Goal: Task Accomplishment & Management: Manage account settings

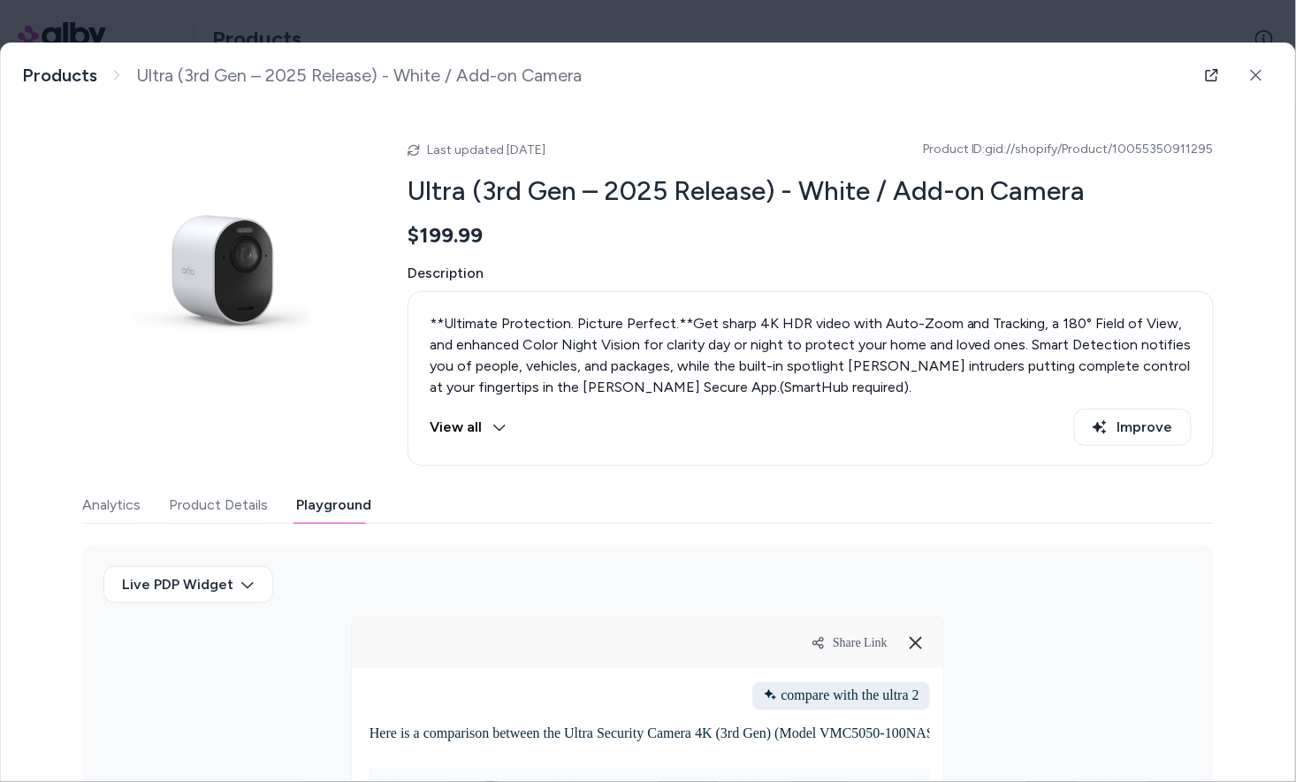
scroll to position [142, 0]
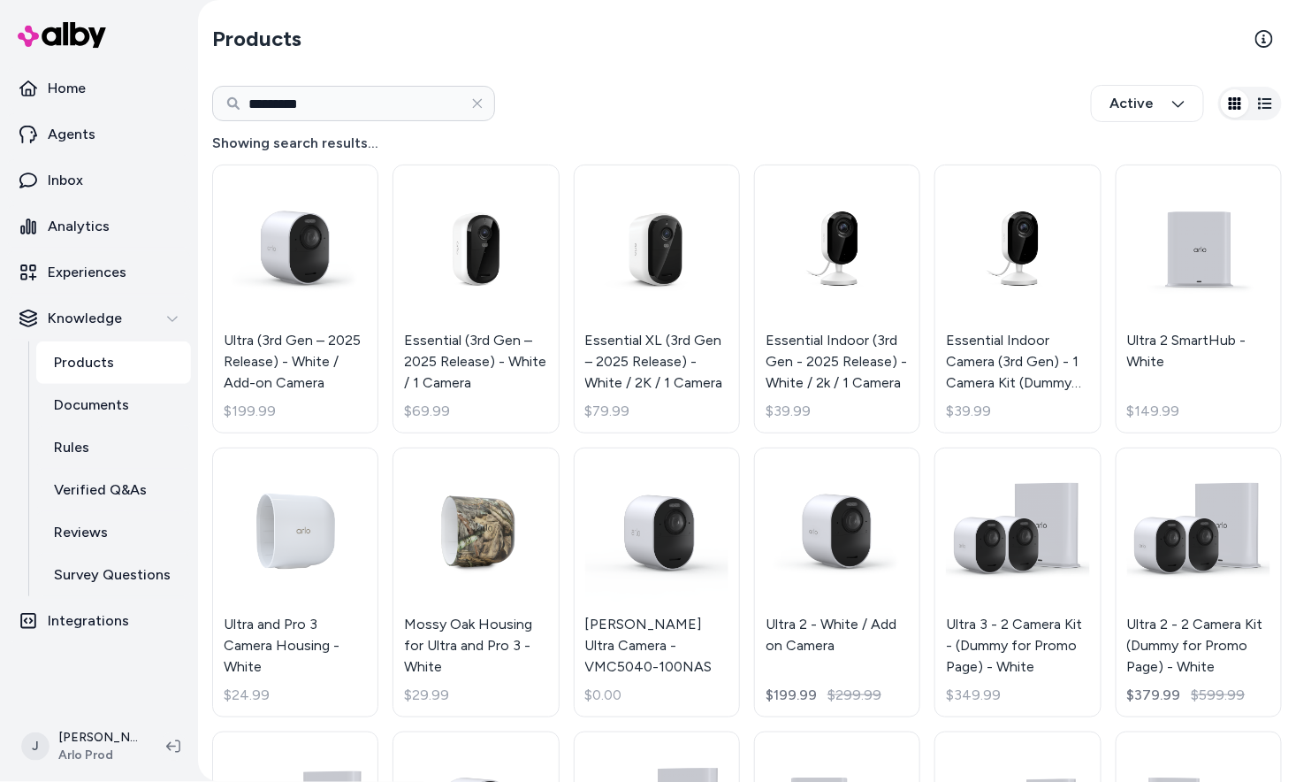
click at [98, 379] on link "Products" at bounding box center [113, 362] width 155 height 42
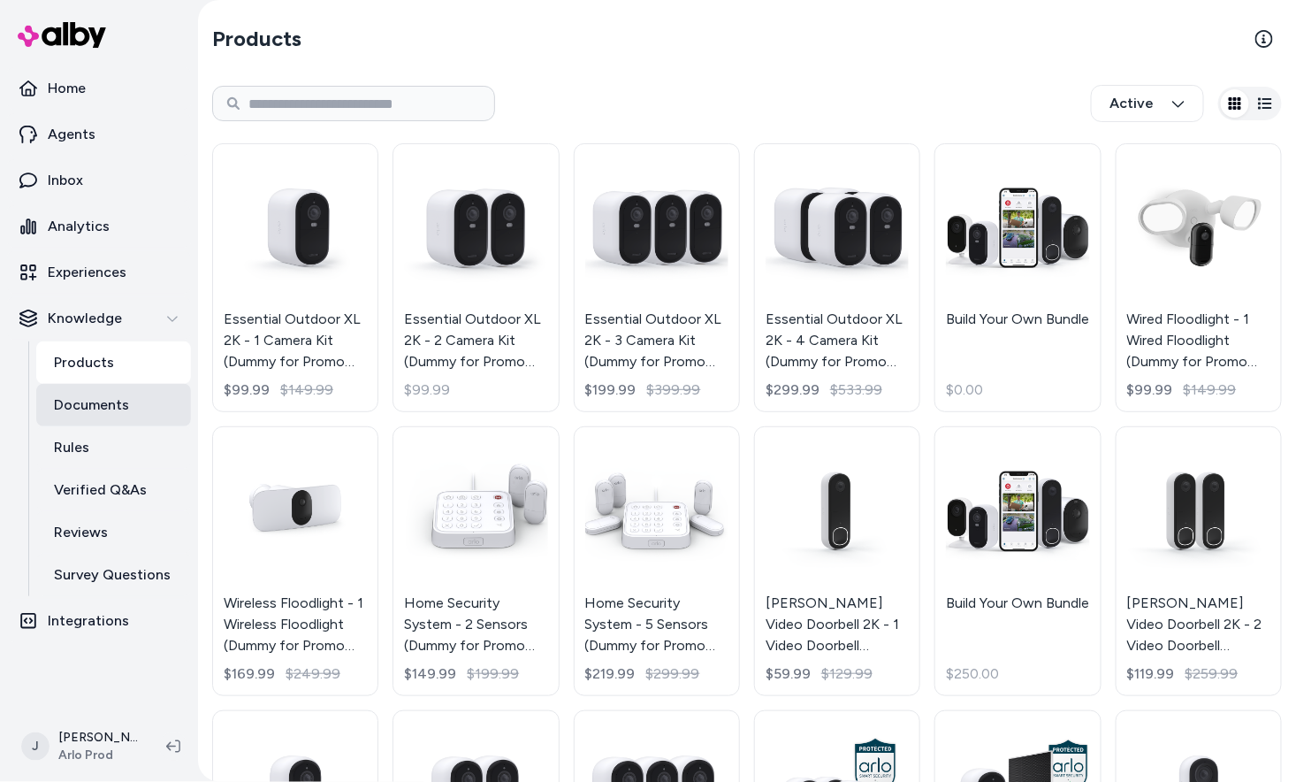
click at [99, 403] on p "Documents" at bounding box center [91, 404] width 75 height 21
click at [95, 405] on p "Documents" at bounding box center [91, 404] width 75 height 21
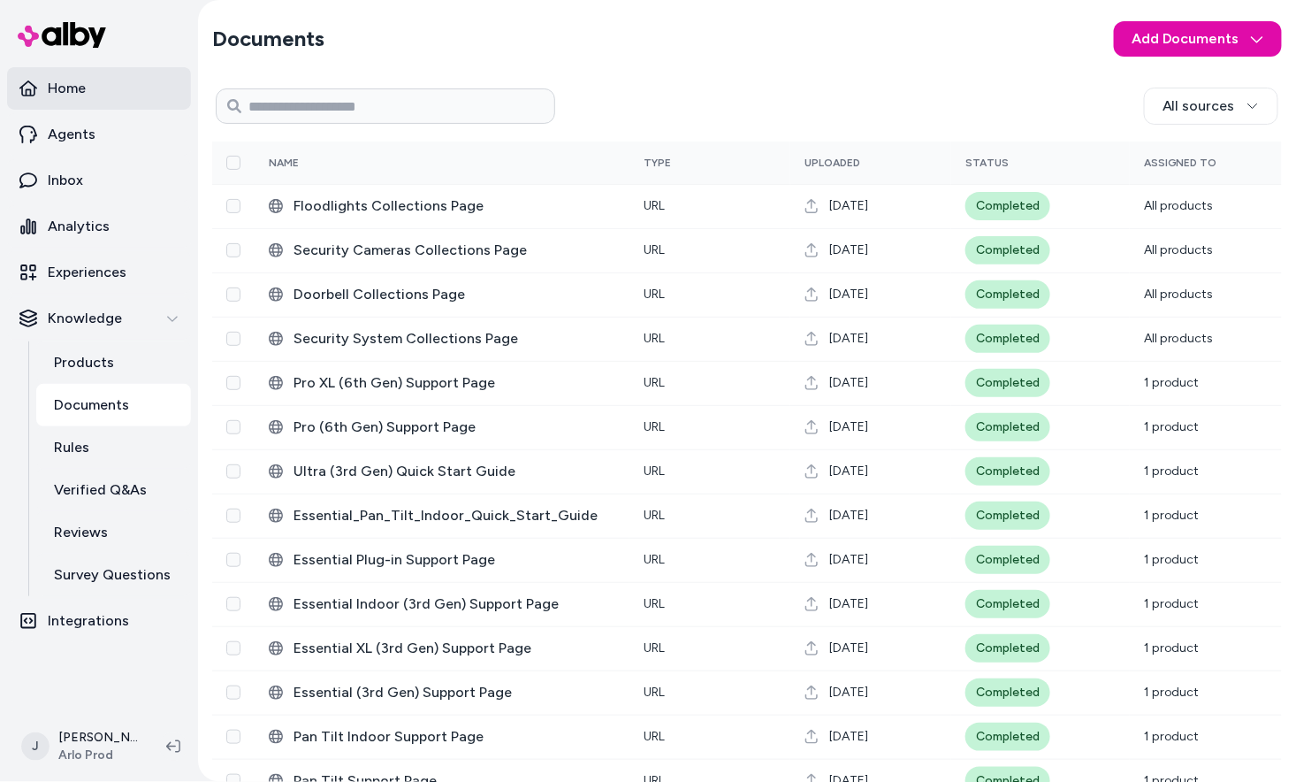
click at [65, 83] on p "Home" at bounding box center [67, 88] width 38 height 21
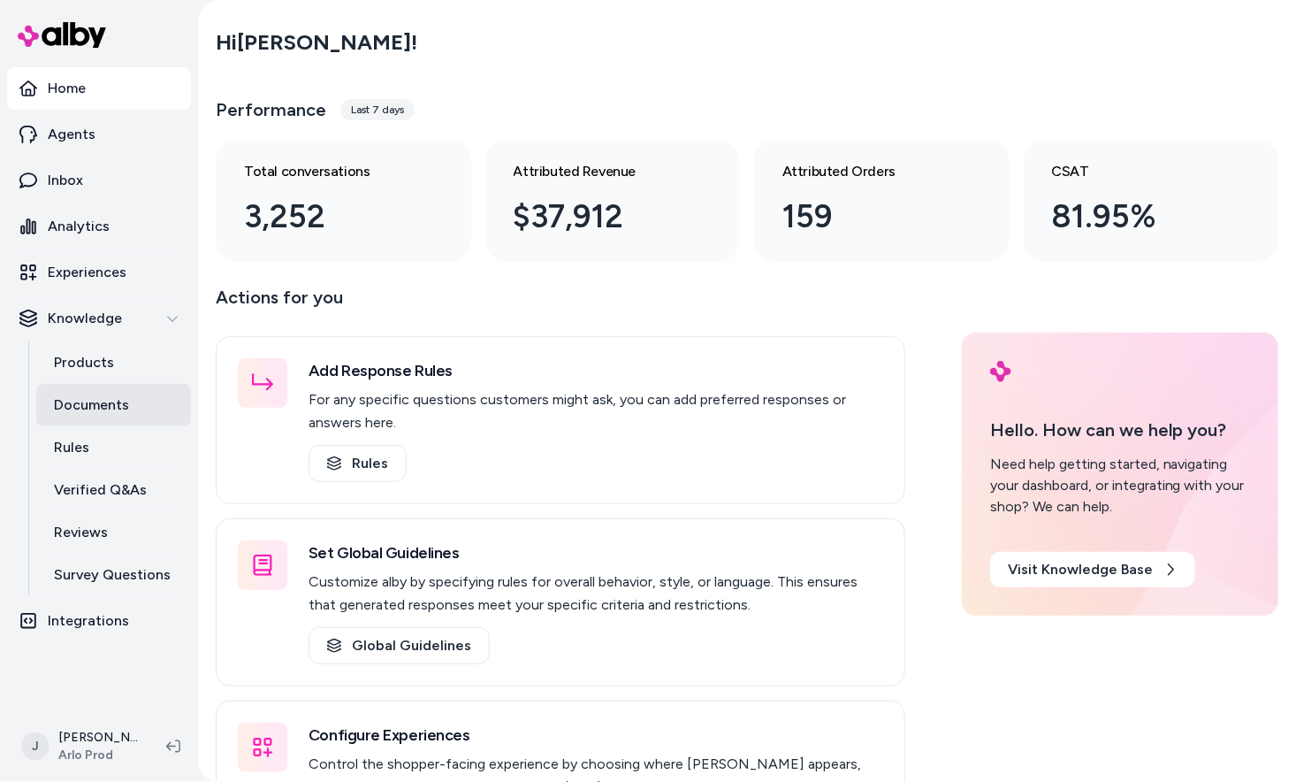
click at [87, 406] on p "Documents" at bounding box center [91, 404] width 75 height 21
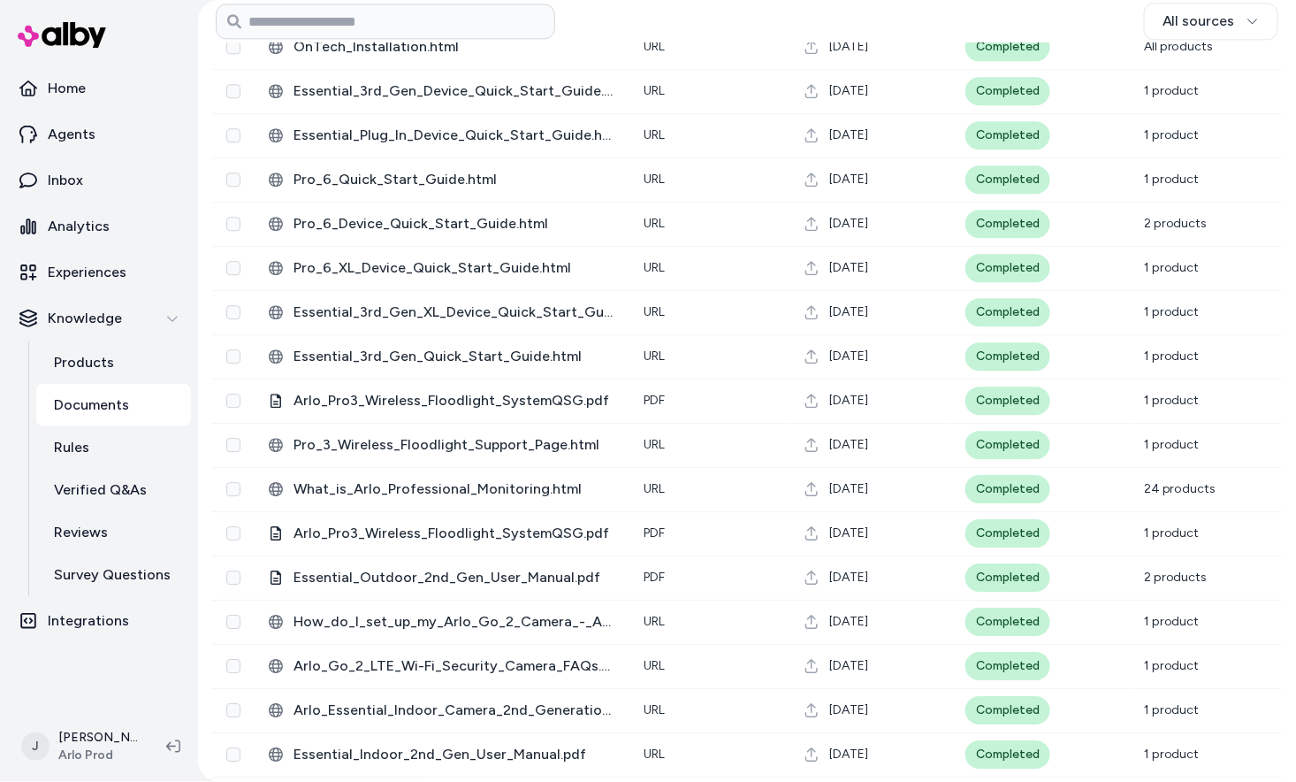
scroll to position [3212, 0]
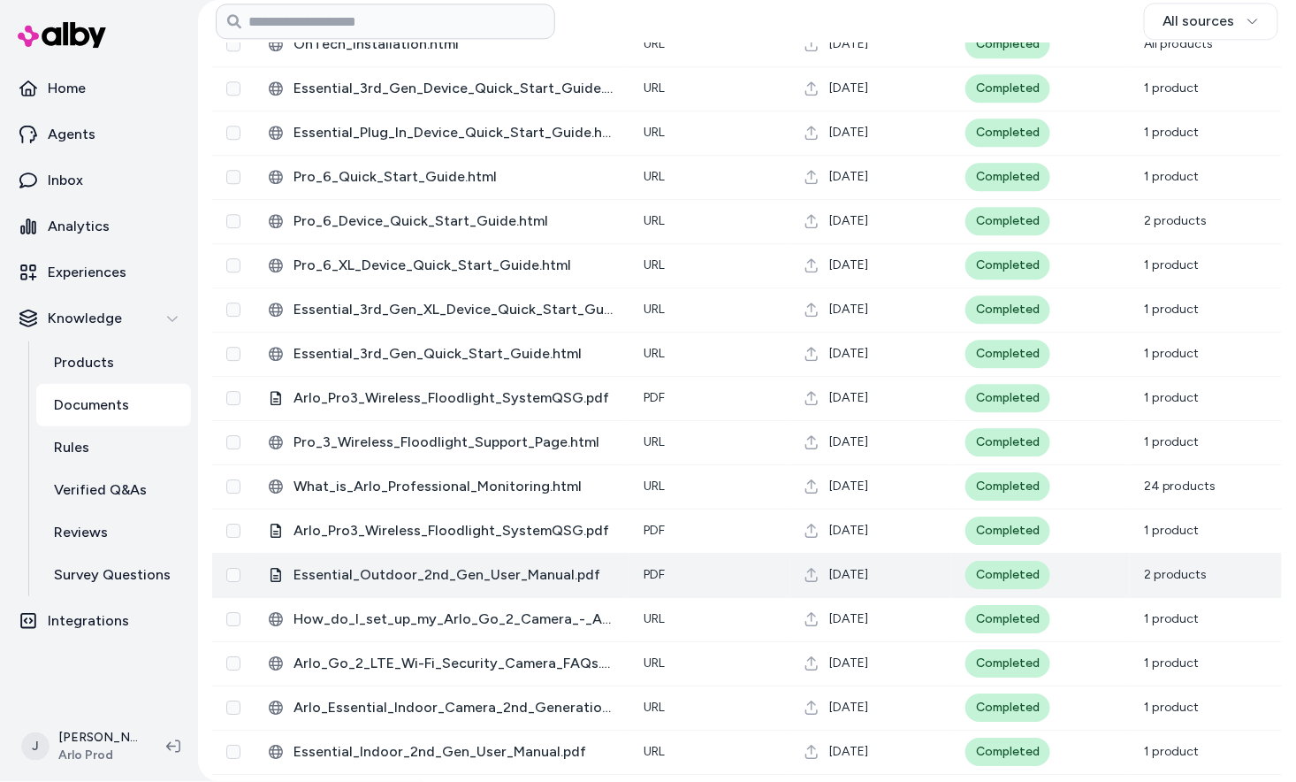
click at [519, 570] on span "Essential_Outdoor_2nd_Gen_User_Manual.pdf" at bounding box center [455, 574] width 322 height 21
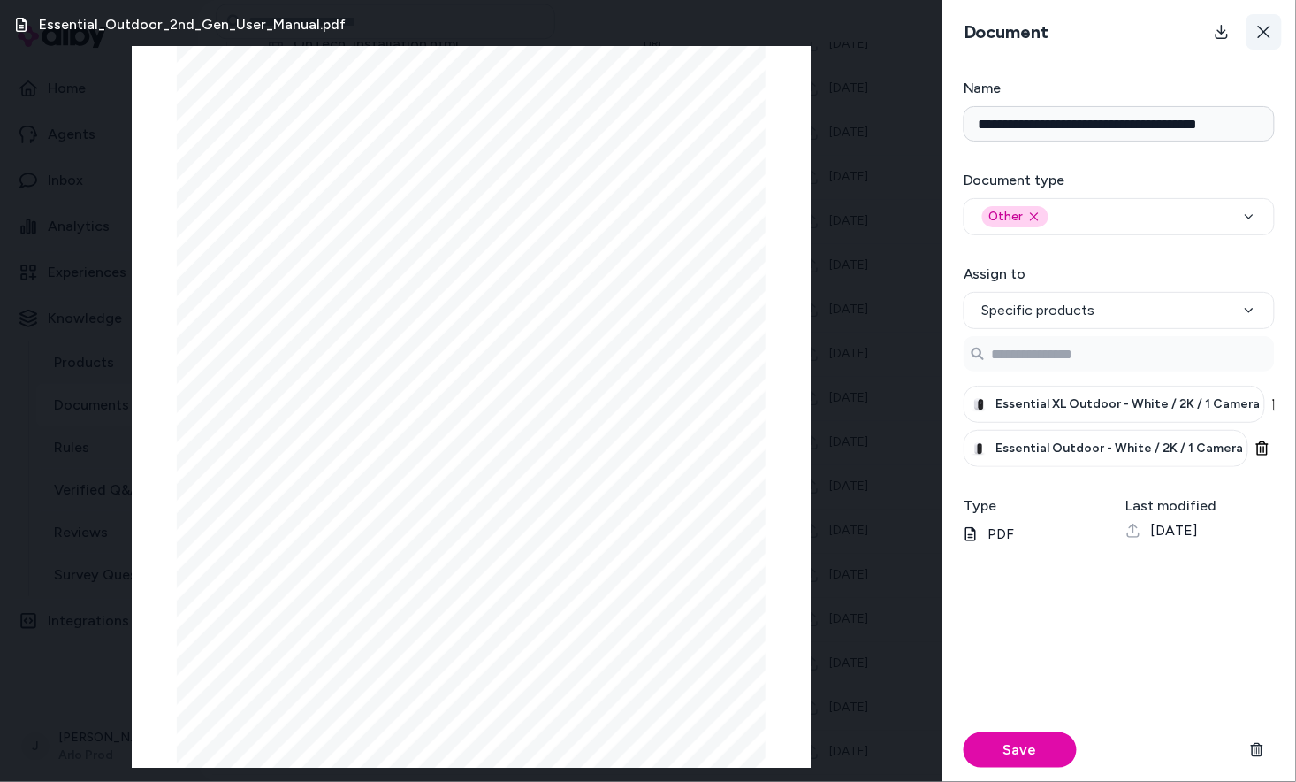
click at [1250, 43] on button at bounding box center [1264, 31] width 35 height 35
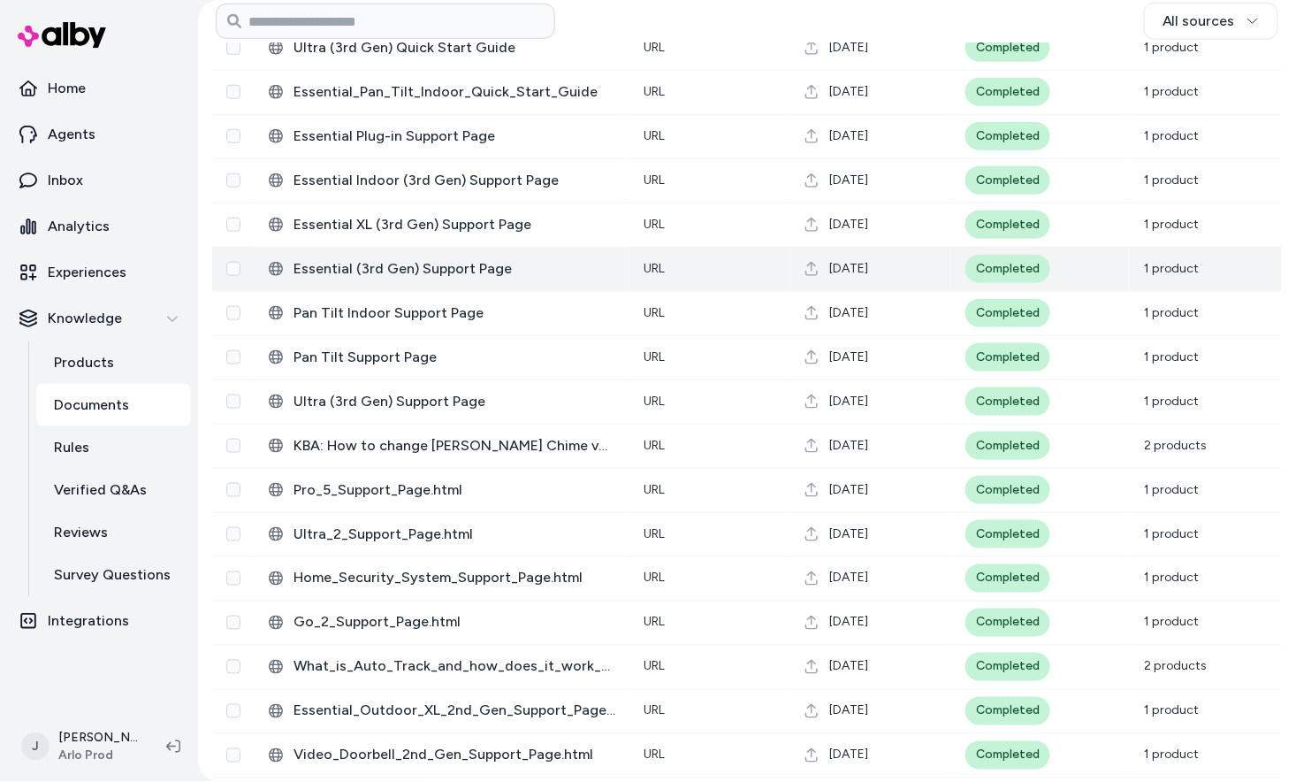
scroll to position [0, 0]
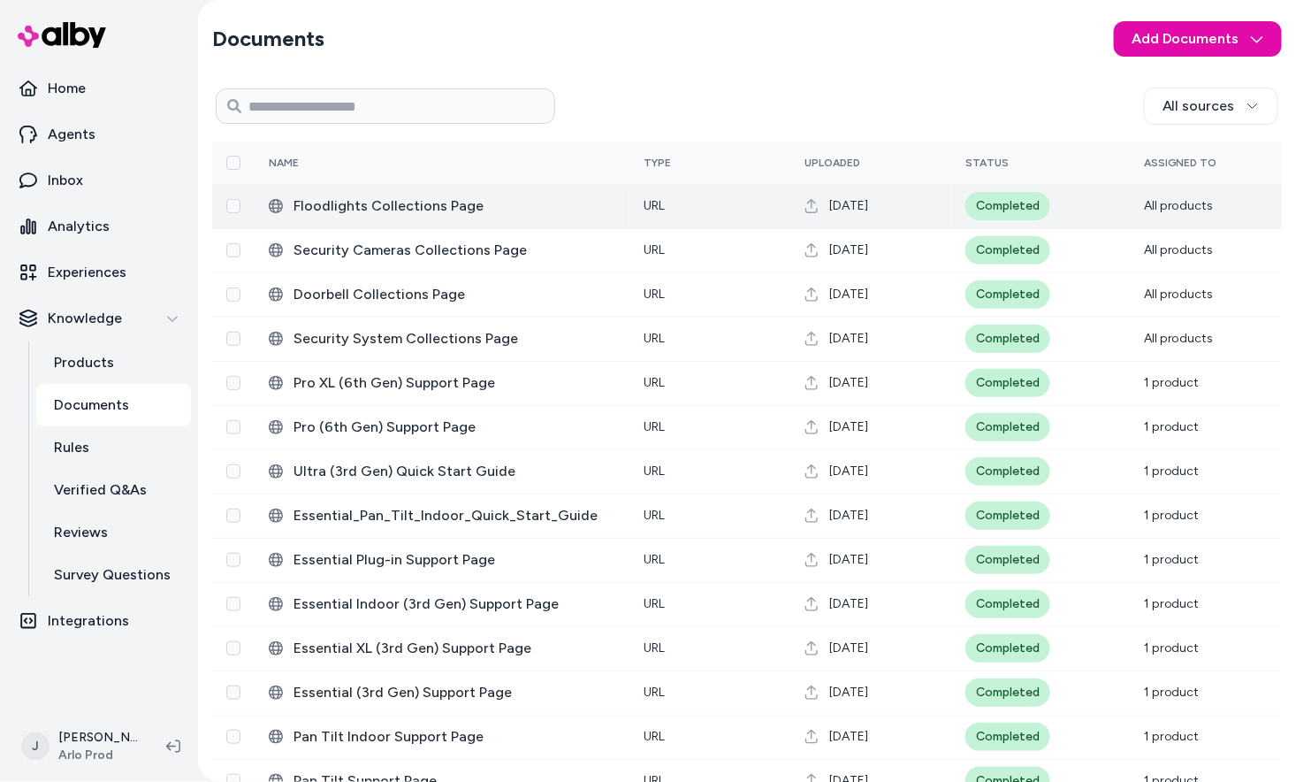
click at [472, 221] on td "Floodlights Collections Page" at bounding box center [442, 206] width 375 height 44
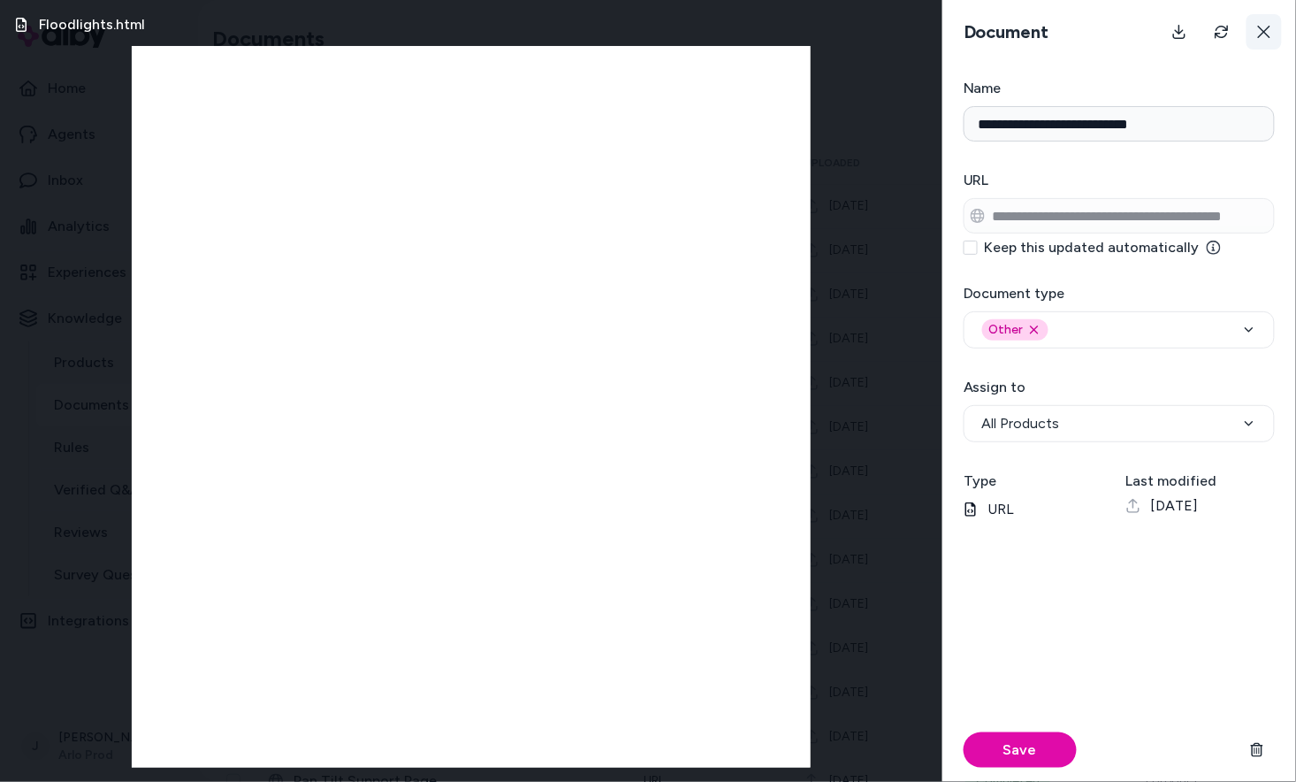
click at [1260, 27] on icon at bounding box center [1264, 32] width 12 height 12
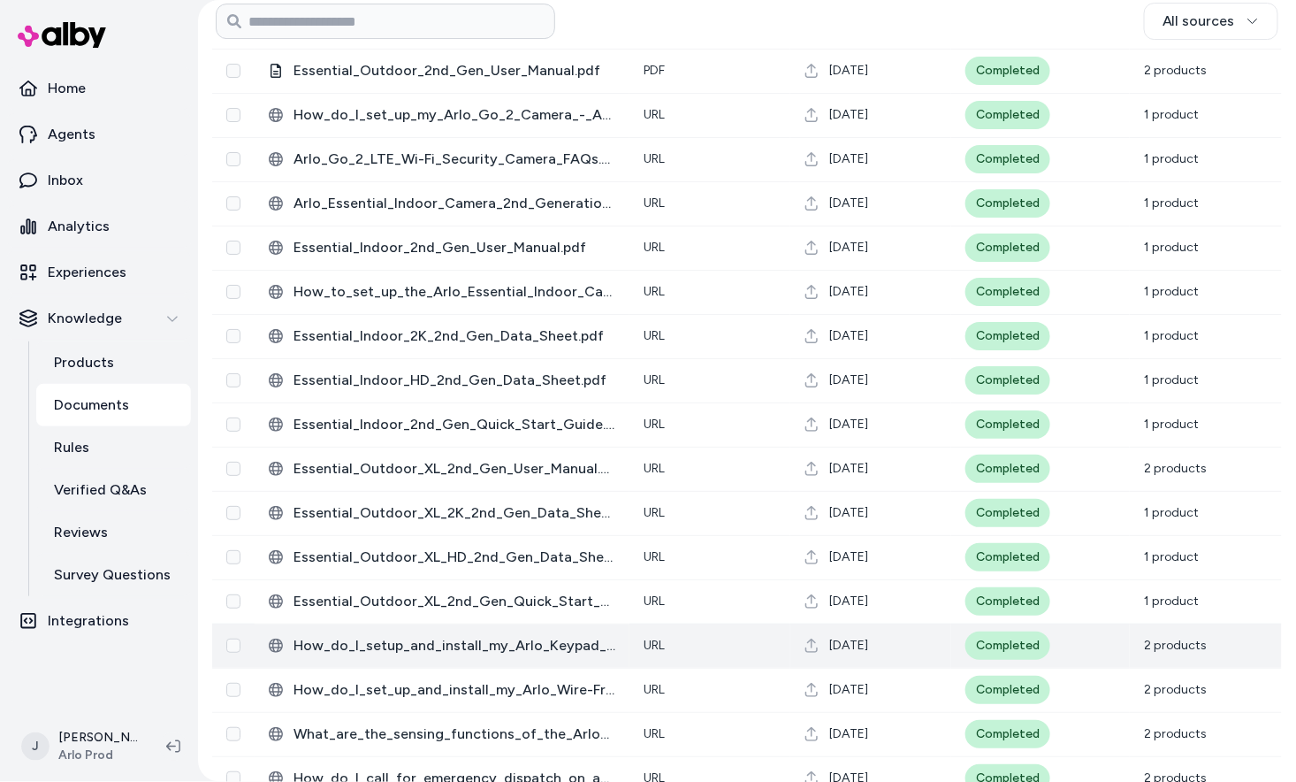
scroll to position [3703, 0]
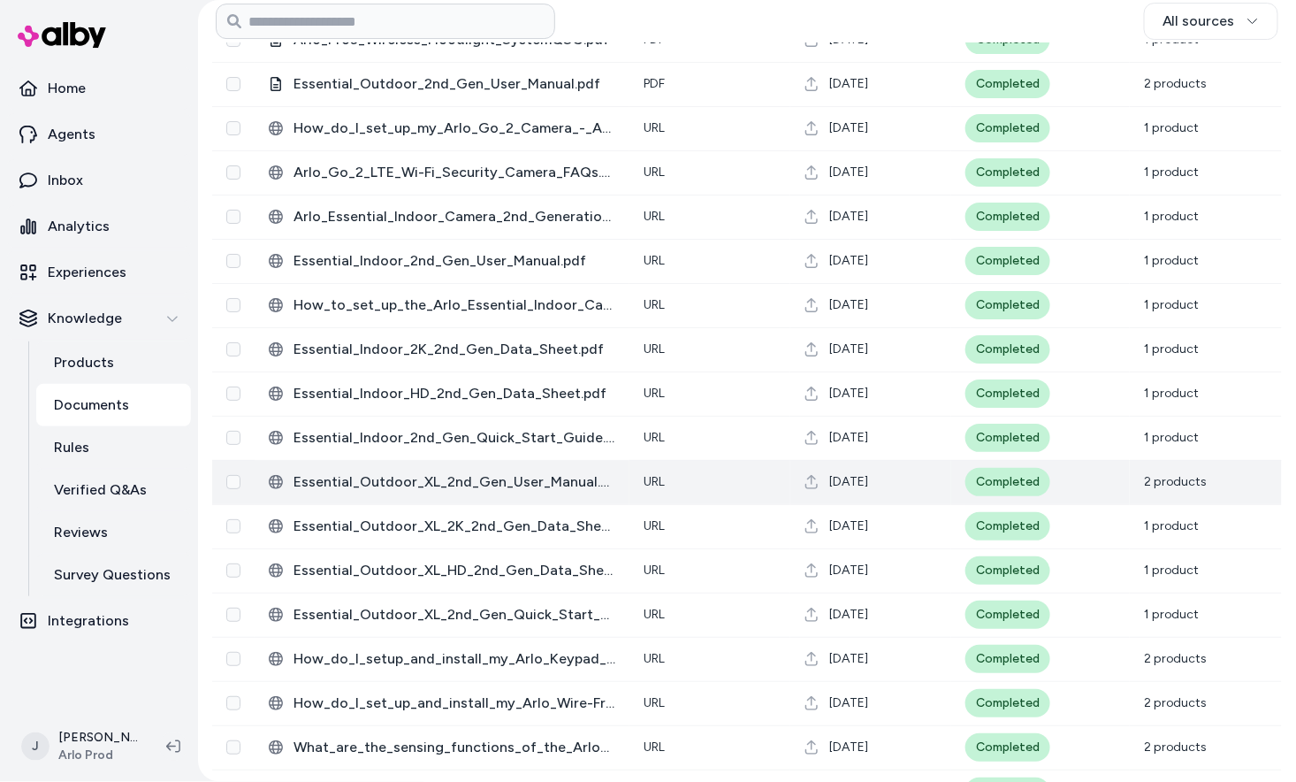
click at [530, 486] on span "Essential_Outdoor_XL_2nd_Gen_User_Manual.pdf" at bounding box center [455, 481] width 322 height 21
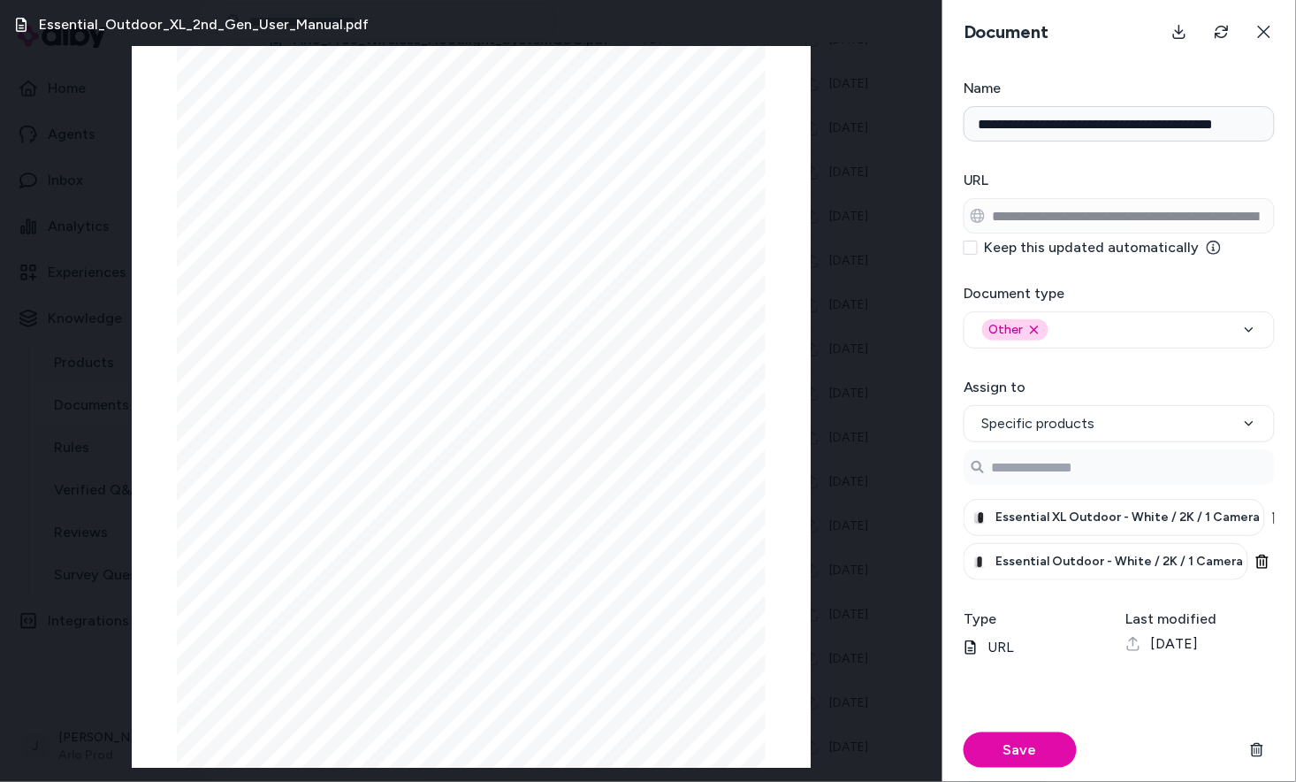
click at [972, 247] on button "Keep this updated automatically" at bounding box center [971, 247] width 14 height 14
click at [1017, 750] on button "Save" at bounding box center [1020, 749] width 113 height 35
click at [1021, 754] on button "Save" at bounding box center [1020, 749] width 113 height 35
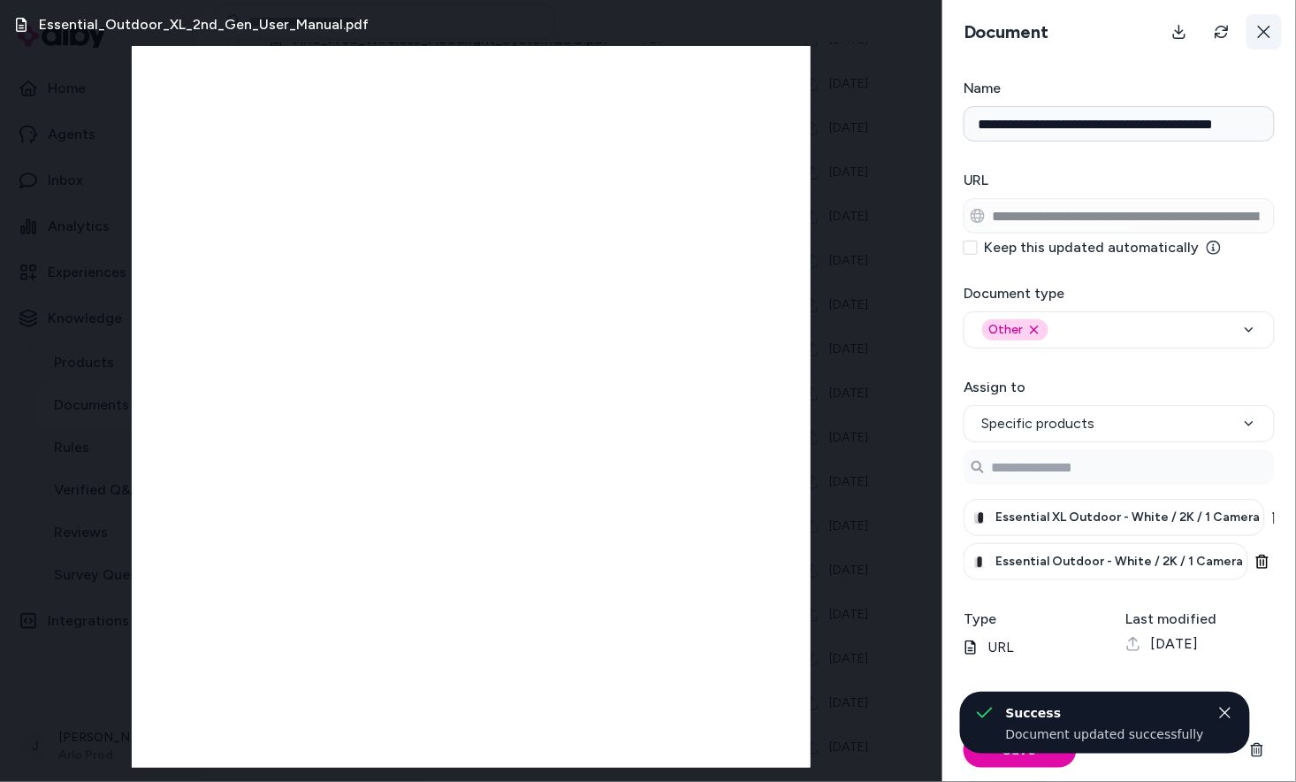
click at [1262, 40] on button at bounding box center [1264, 31] width 35 height 35
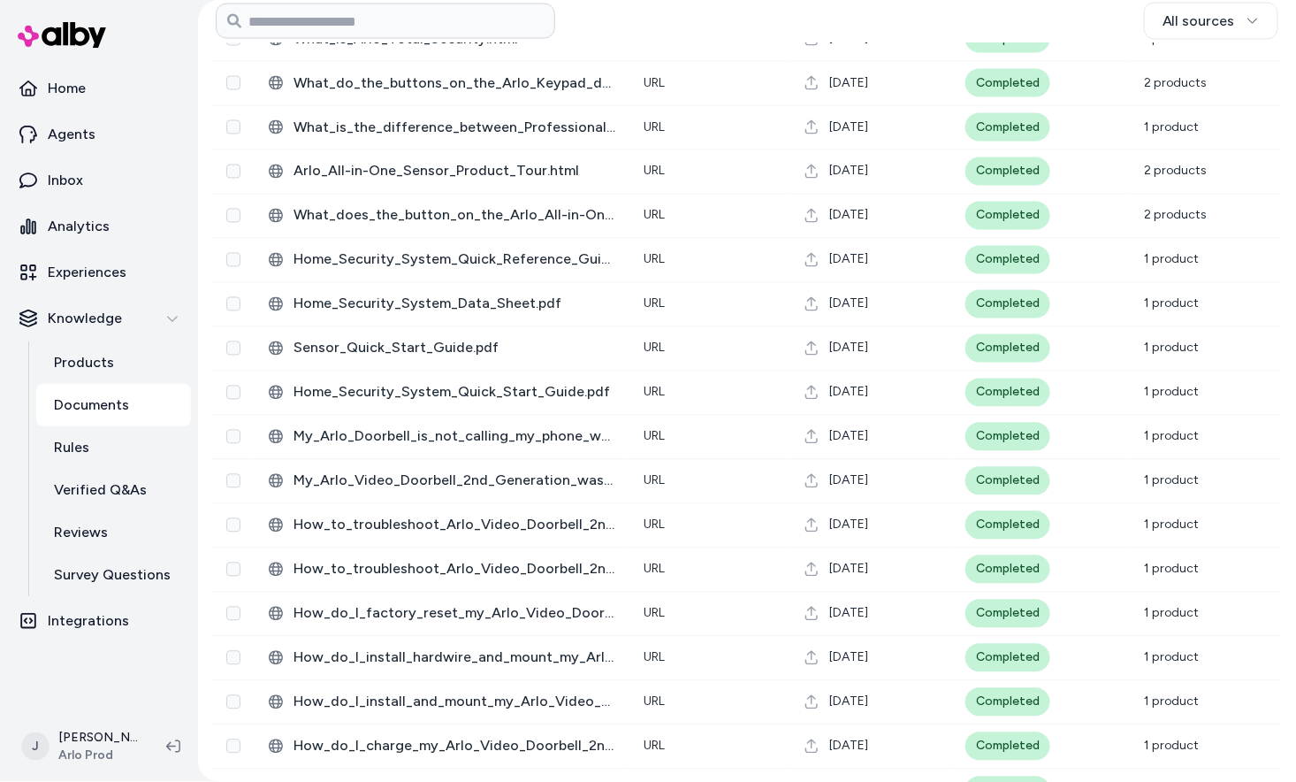
scroll to position [5604, 0]
